Goal: Task Accomplishment & Management: Manage account settings

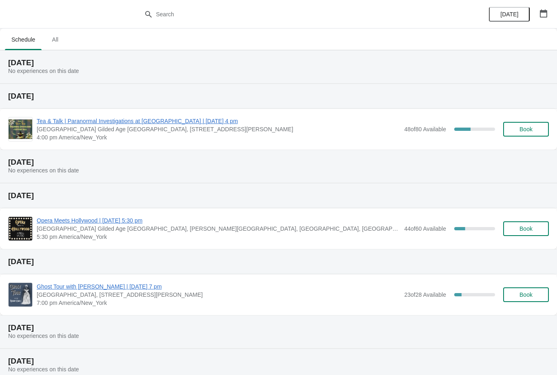
click at [162, 125] on span "Tea & Talk | Paranormal Investigations at [GEOGRAPHIC_DATA] | [DATE] 4 pm" at bounding box center [218, 121] width 363 height 8
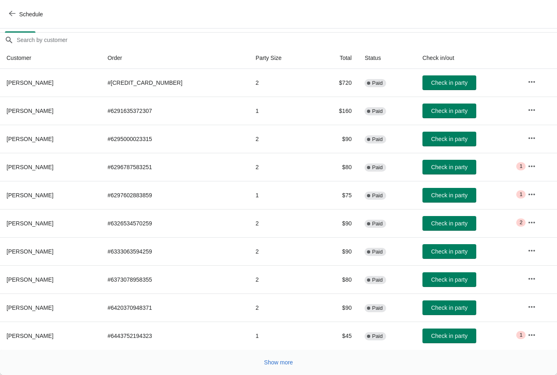
scroll to position [66, 0]
click at [287, 360] on span "Show more" at bounding box center [278, 362] width 29 height 7
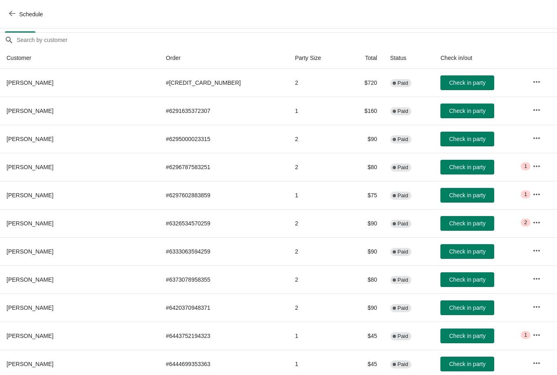
click at [529, 170] on button "button" at bounding box center [536, 166] width 15 height 15
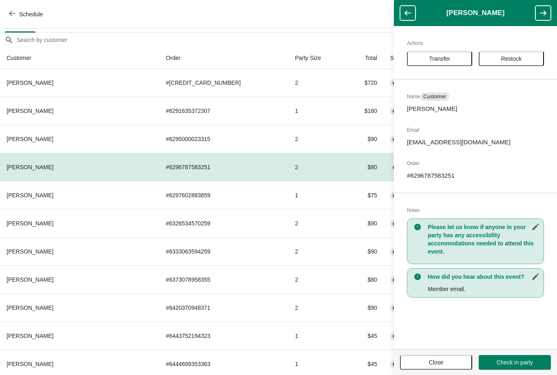
click at [443, 369] on button "Close" at bounding box center [436, 362] width 72 height 15
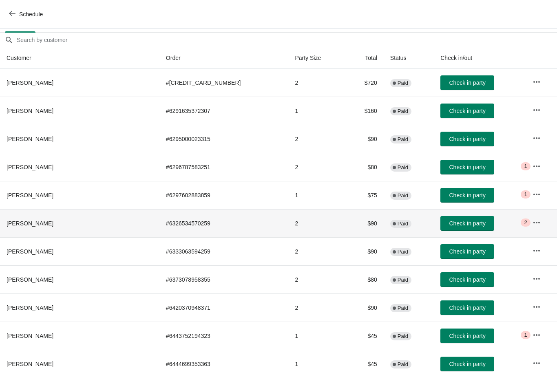
click at [532, 225] on icon "button" at bounding box center [536, 222] width 8 height 8
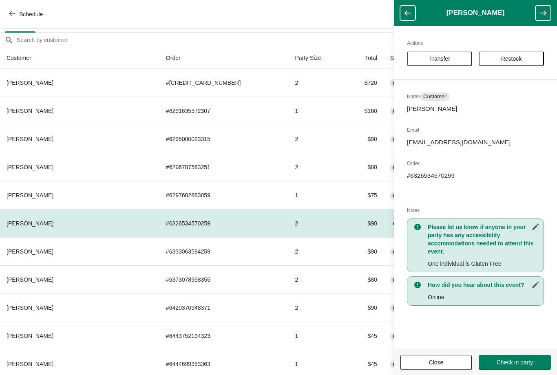
click at [441, 368] on button "Close" at bounding box center [436, 362] width 72 height 15
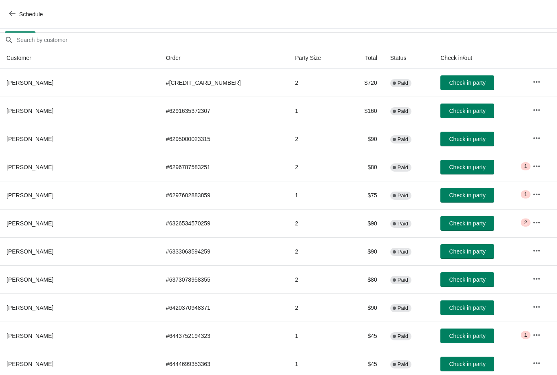
click at [529, 337] on button "button" at bounding box center [536, 335] width 15 height 15
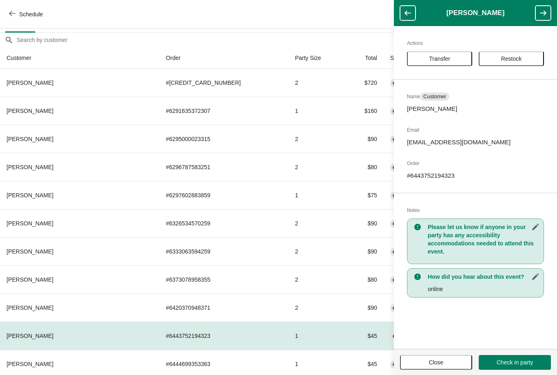
click at [452, 363] on span "Close" at bounding box center [435, 362] width 57 height 7
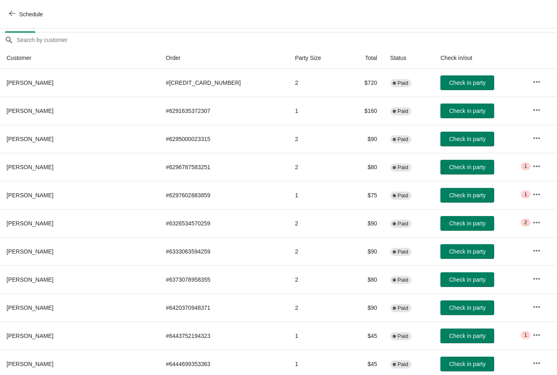
click at [532, 194] on icon "button" at bounding box center [536, 194] width 8 height 8
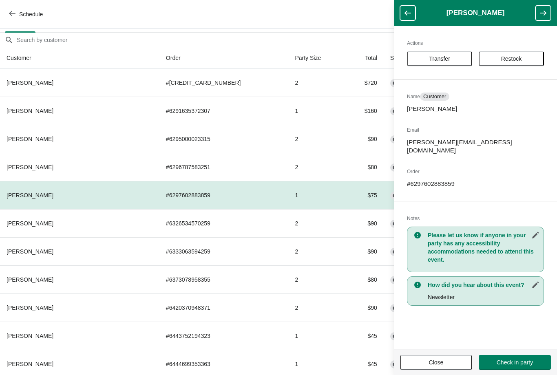
click at [434, 369] on button "Close" at bounding box center [436, 362] width 72 height 15
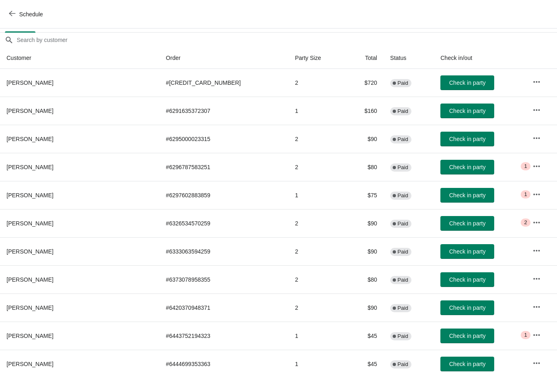
click at [532, 162] on icon "button" at bounding box center [536, 166] width 8 height 8
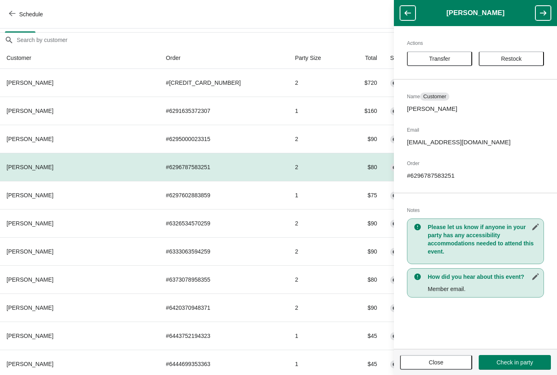
click at [444, 367] on button "Close" at bounding box center [436, 362] width 72 height 15
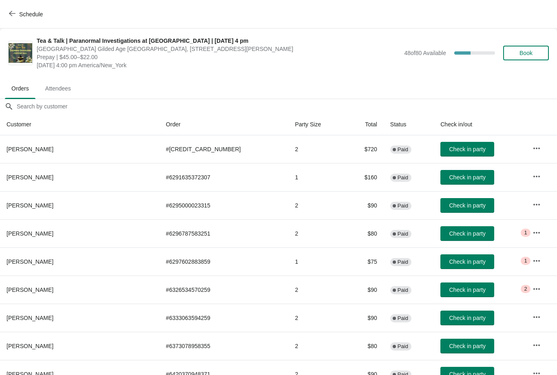
scroll to position [0, 0]
